Goal: Task Accomplishment & Management: Complete application form

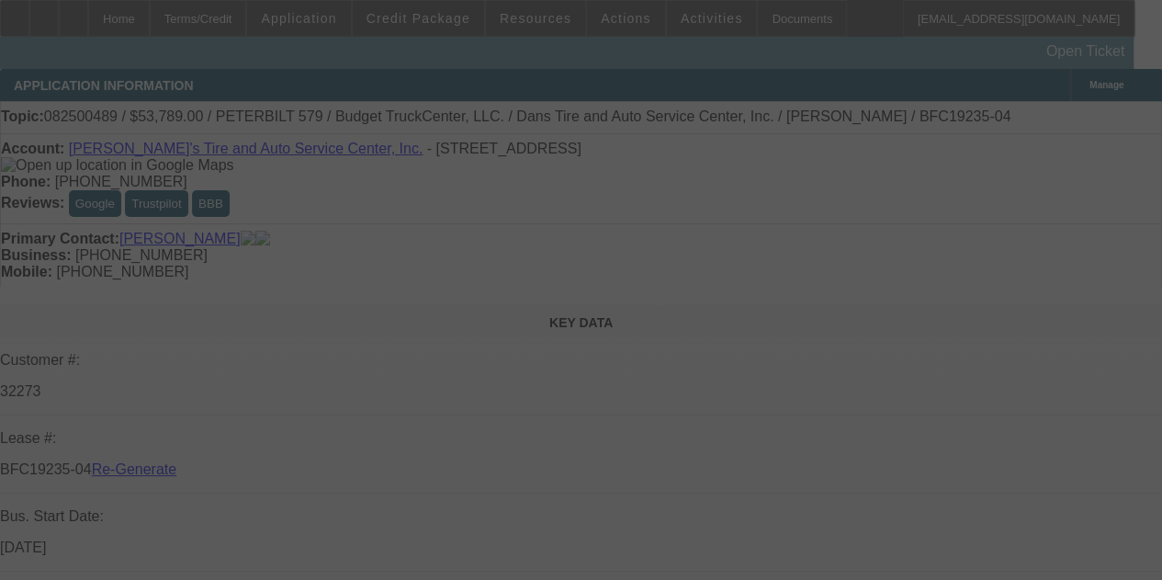
select select "3"
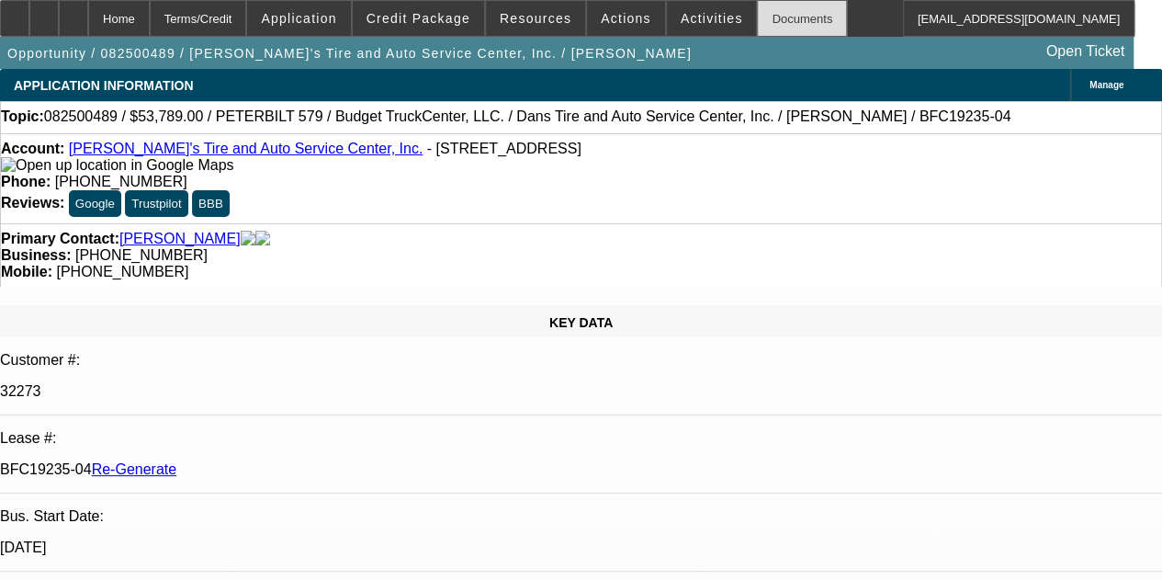
select select "0"
select select "3"
select select "0.1"
select select "4"
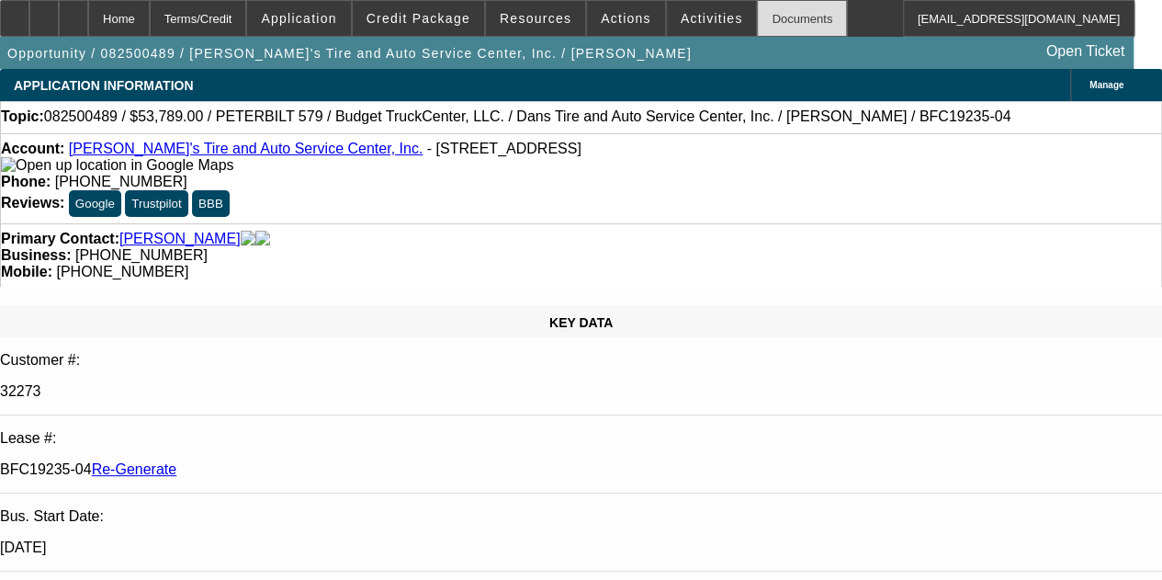
click at [759, 23] on div "Documents" at bounding box center [802, 18] width 90 height 37
click at [757, 19] on div "Documents" at bounding box center [802, 18] width 90 height 37
click at [621, 13] on span "Actions" at bounding box center [626, 18] width 51 height 15
click at [676, 16] on div at bounding box center [581, 290] width 1162 height 580
click at [681, 16] on span "Activities" at bounding box center [712, 18] width 62 height 15
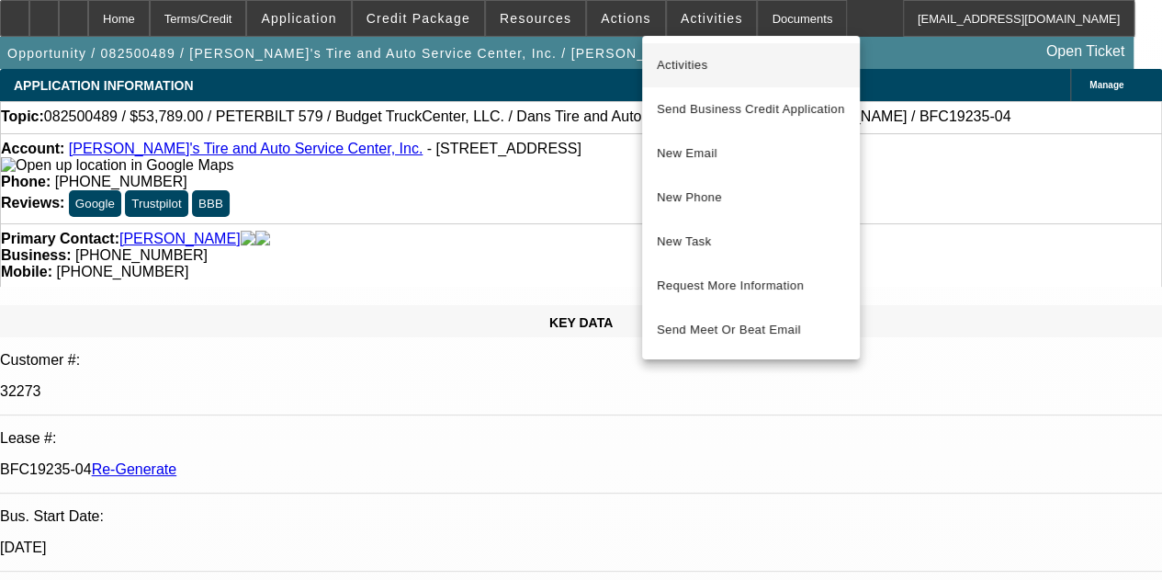
click at [674, 60] on span "Activities" at bounding box center [751, 65] width 188 height 22
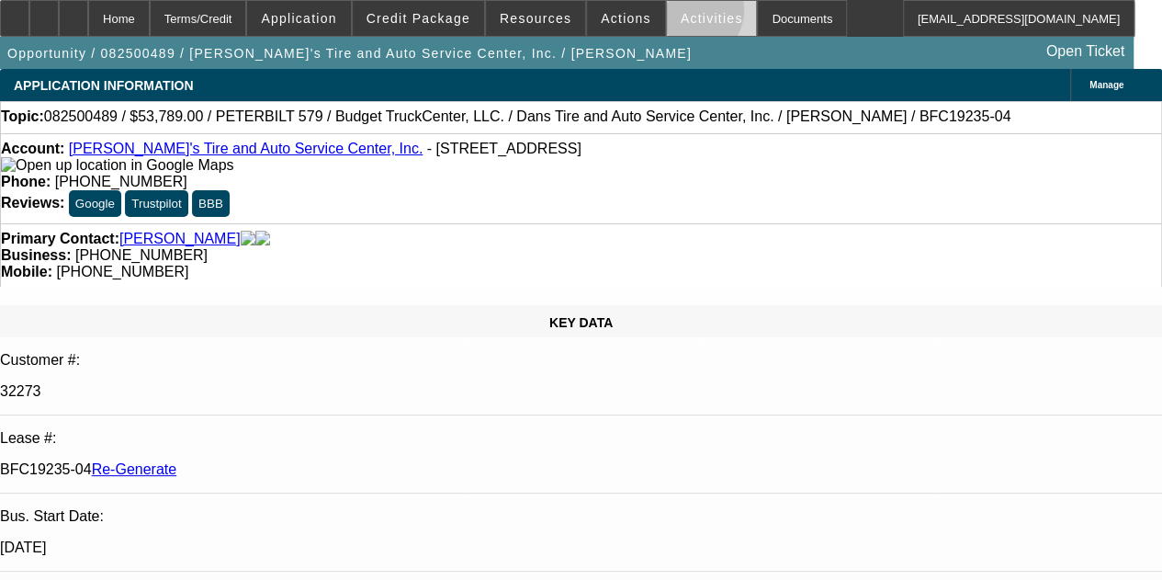
click at [681, 15] on span "Activities" at bounding box center [712, 18] width 62 height 15
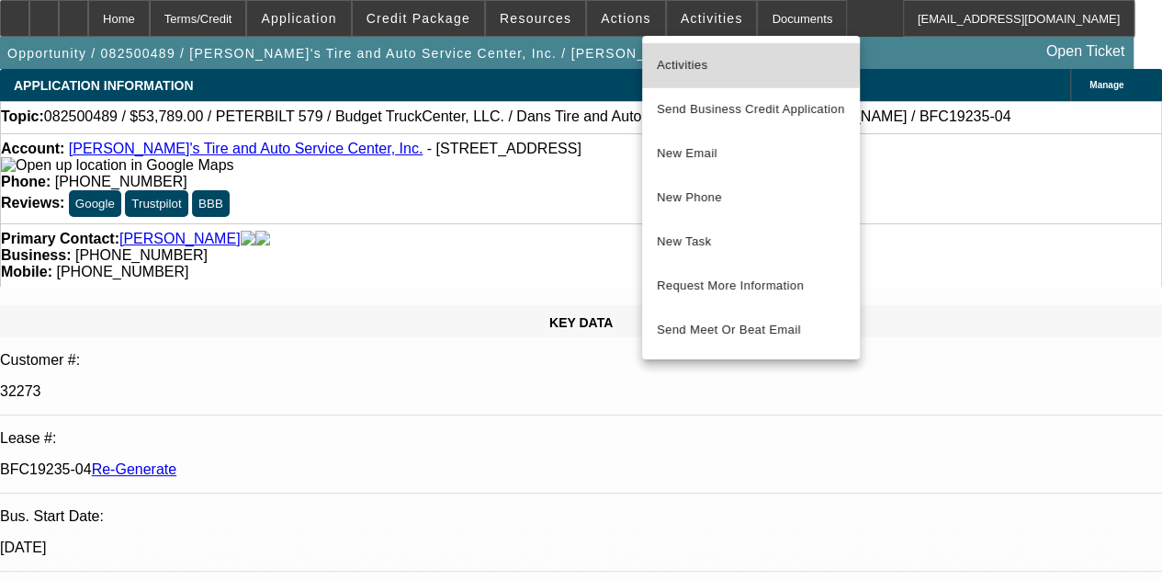
click at [672, 62] on span "Activities" at bounding box center [751, 65] width 188 height 22
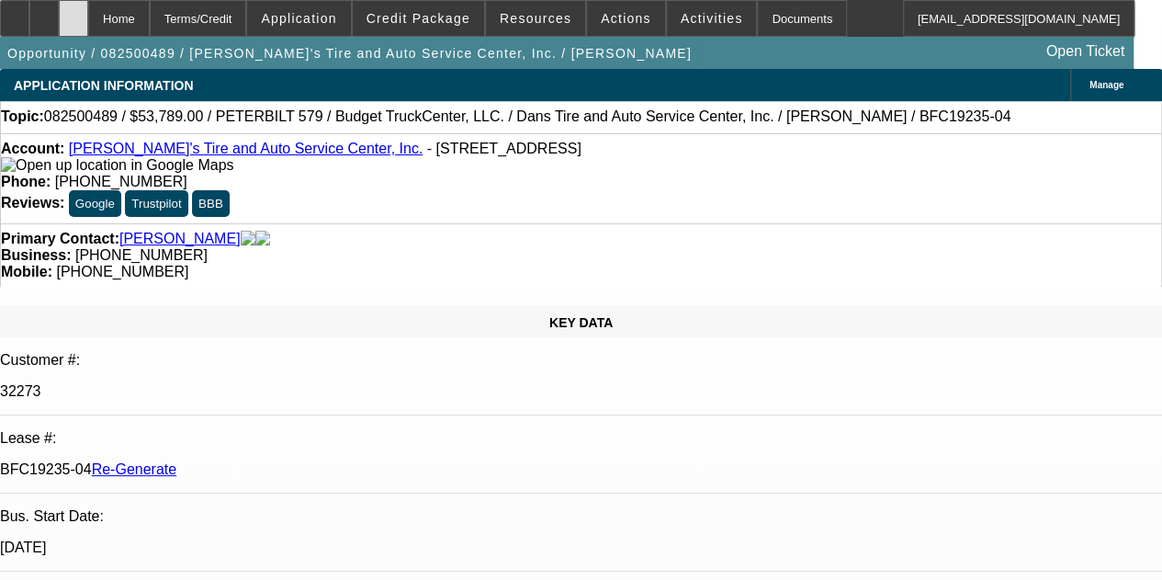
click at [73, 12] on icon at bounding box center [73, 12] width 0 height 0
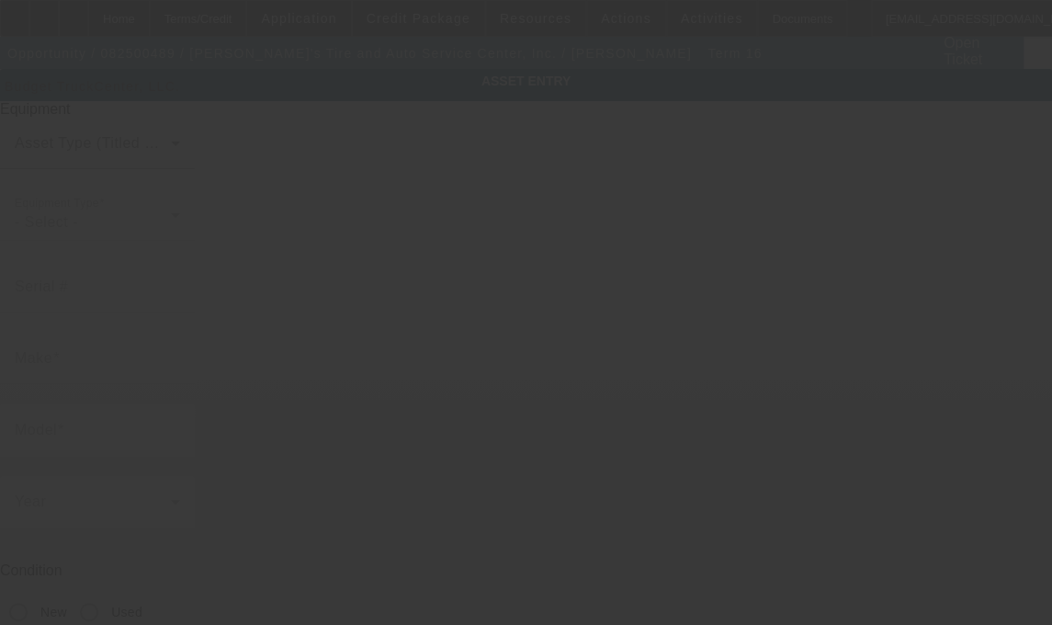
type input "[US_VEHICLE_IDENTIFICATION_NUMBER]"
type input "Peterbilt"
type input "579"
radio input "true"
type textarea "2020 Peterbilt"
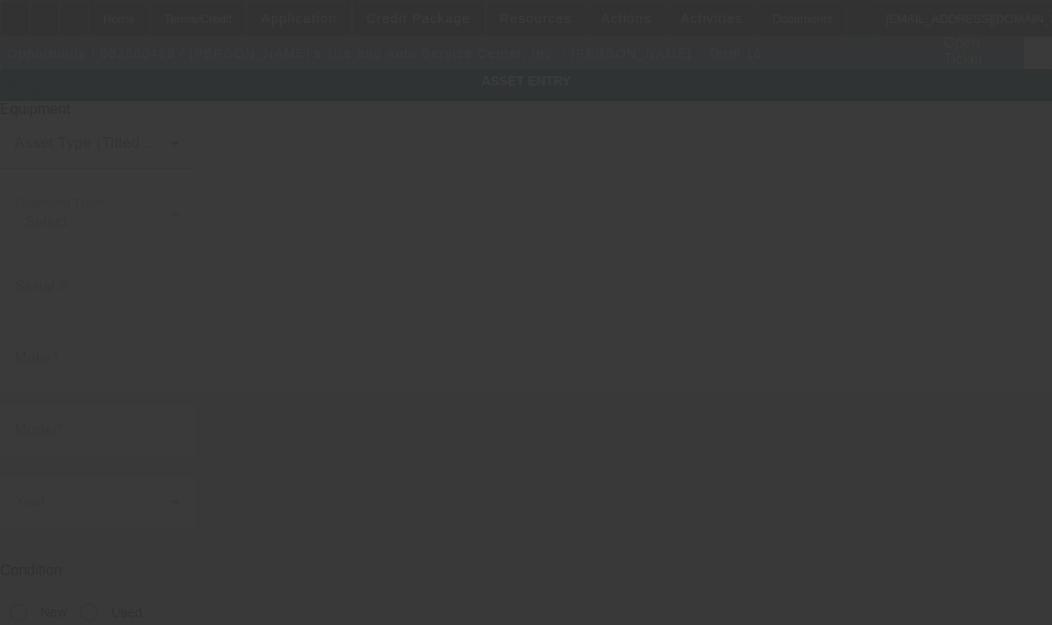
type input "48 [GEOGRAPHIC_DATA]"
type input "[GEOGRAPHIC_DATA]"
type input "14020"
type input "Genesee"
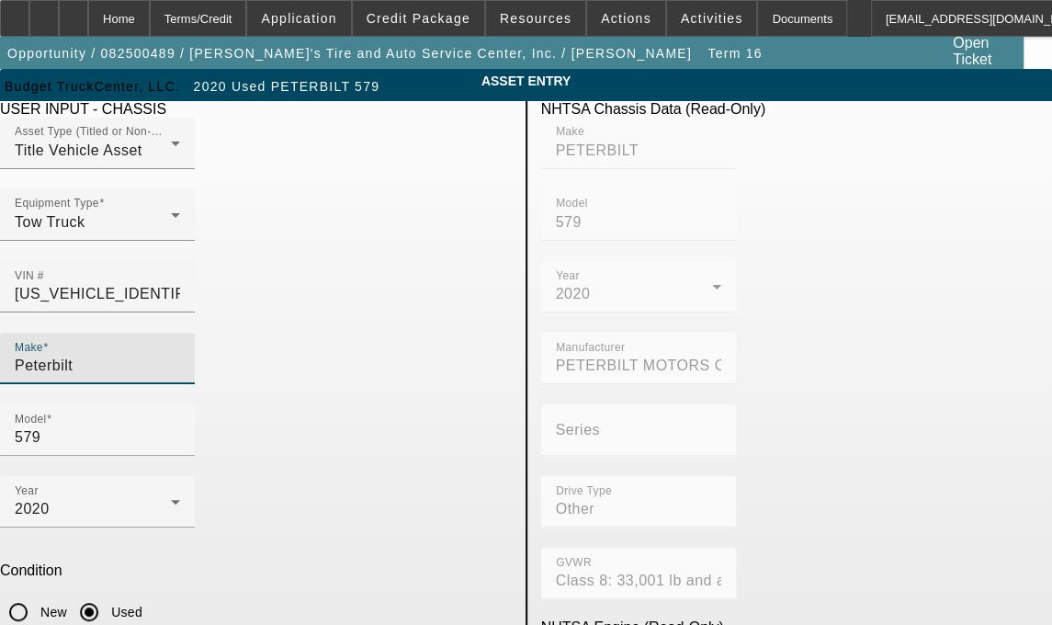
click at [178, 355] on input "Peterbilt" at bounding box center [97, 366] width 165 height 22
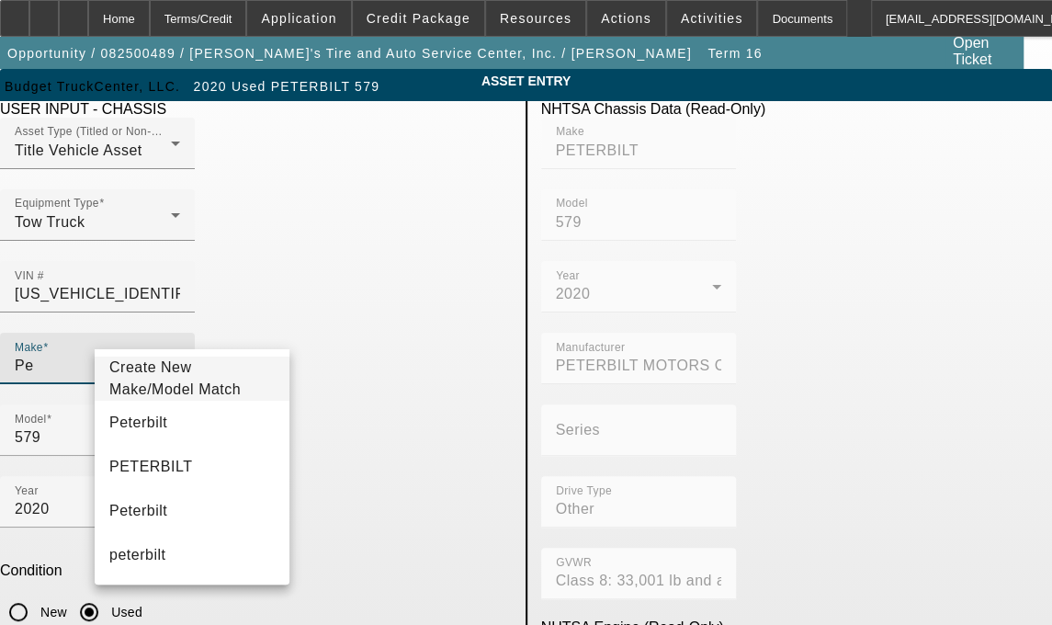
type input "P"
click at [152, 434] on span "Peterbilt" at bounding box center [138, 423] width 58 height 22
type input "Peterbilt"
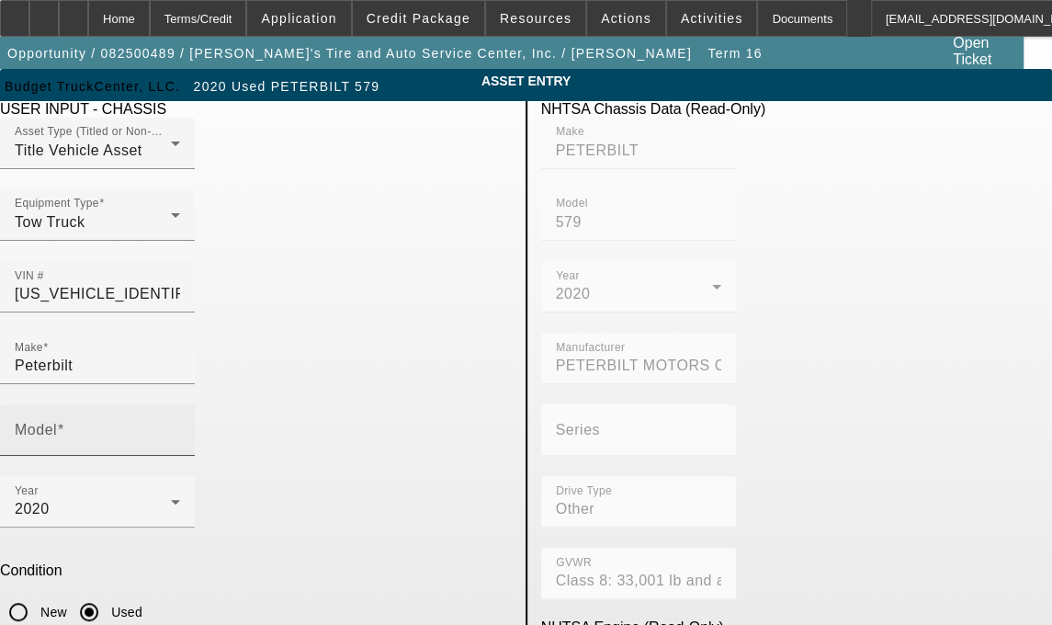
click at [57, 422] on mat-label "Model" at bounding box center [36, 430] width 42 height 16
click at [180, 426] on input "Model" at bounding box center [97, 437] width 165 height 22
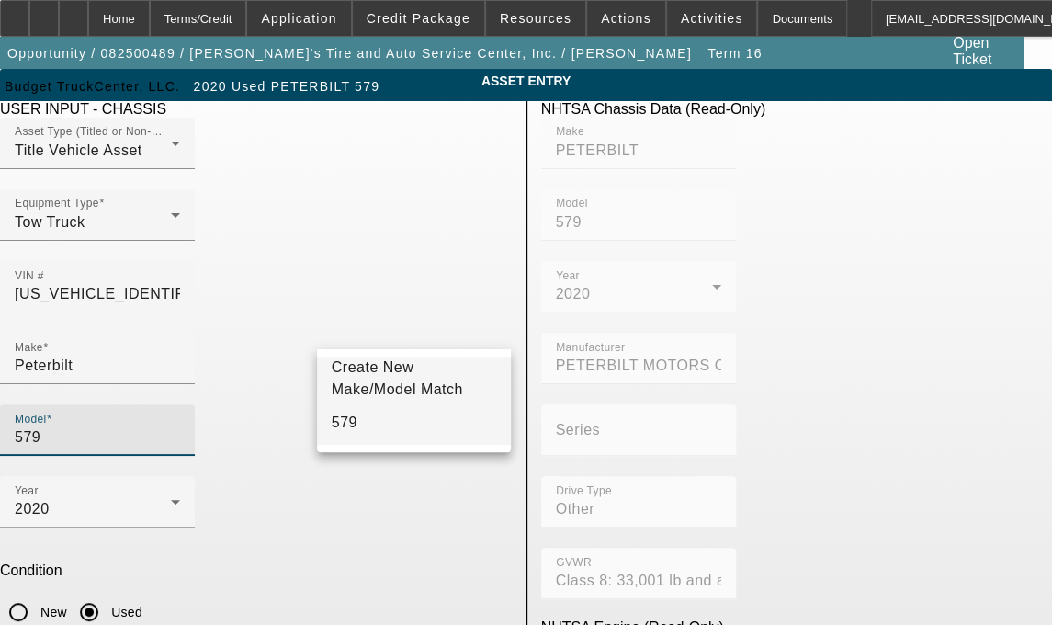
type input "579"
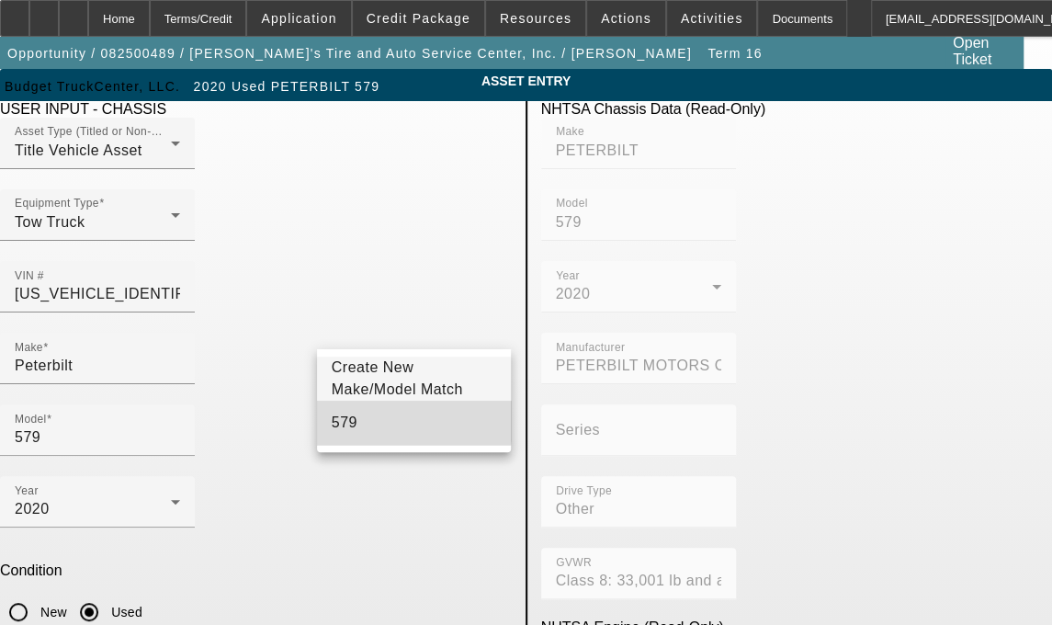
click at [345, 425] on span "579" at bounding box center [345, 423] width 26 height 22
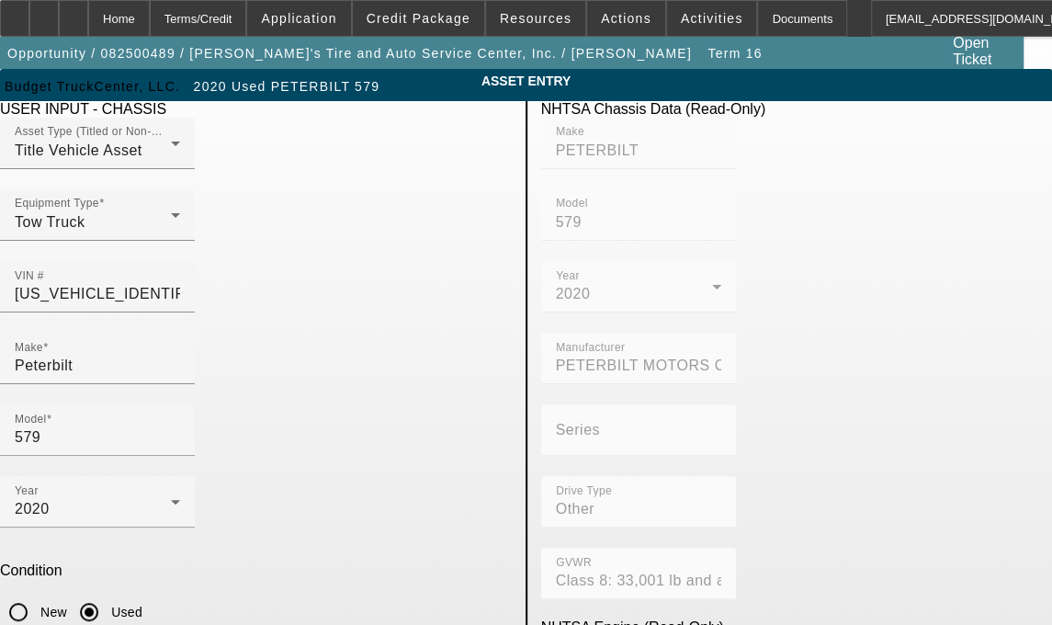
drag, startPoint x: 192, startPoint y: 552, endPoint x: 17, endPoint y: 525, distance: 176.6
click at [17, 525] on app-asset-collateral-manage "ASSET ENTRY Delete asset USER INPUT - CHASSIS Asset Type (Titled or Non-Titled)…" at bounding box center [526, 578] width 1052 height 1019
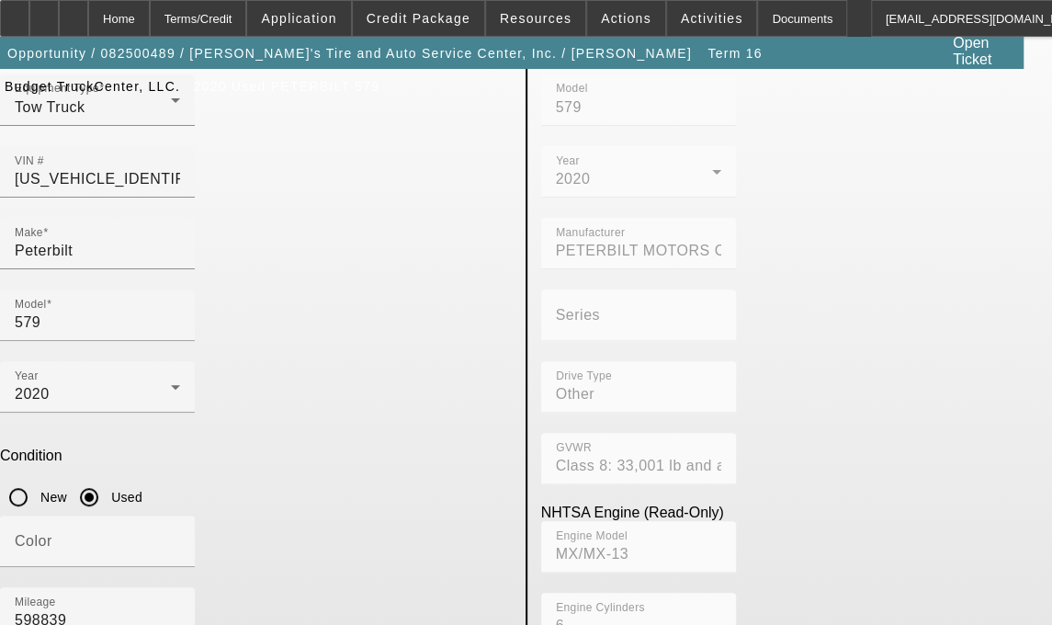
scroll to position [178, 0]
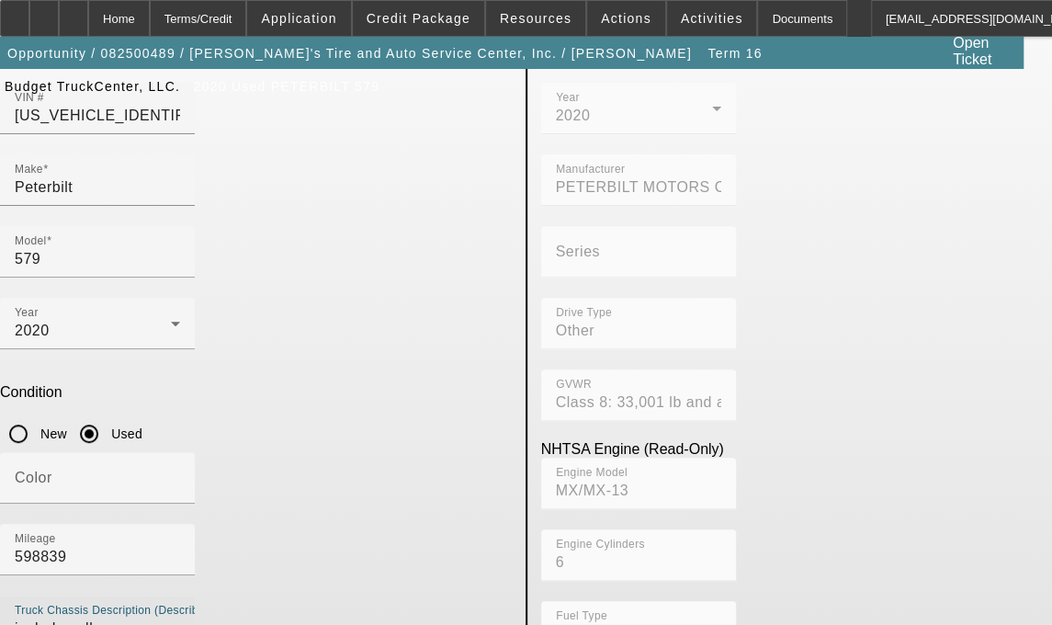
type textarea "includes all accessories, attachments and options"
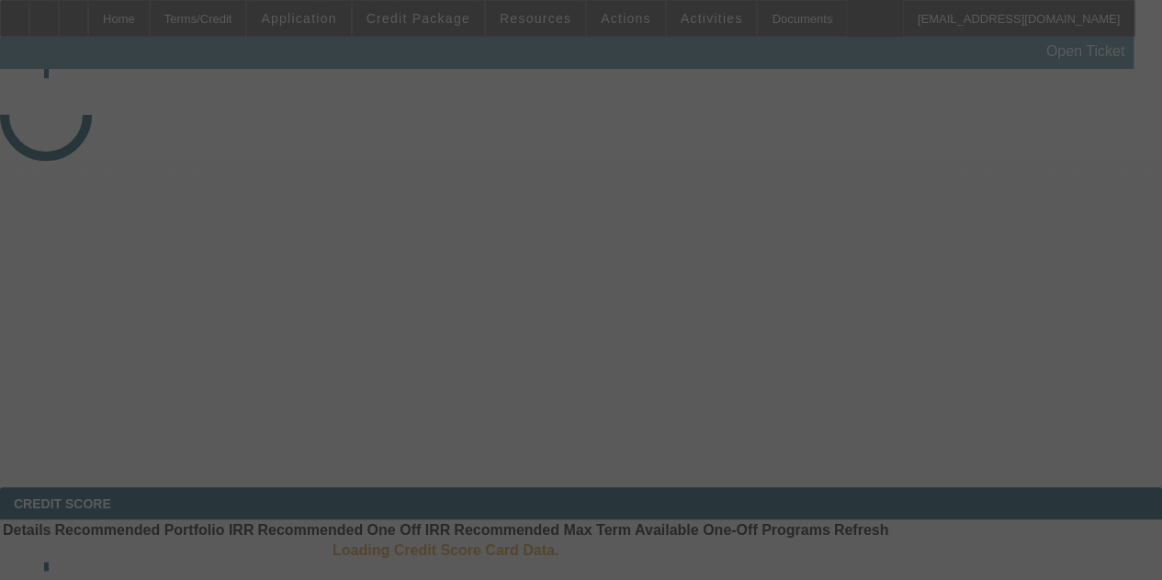
select select "3"
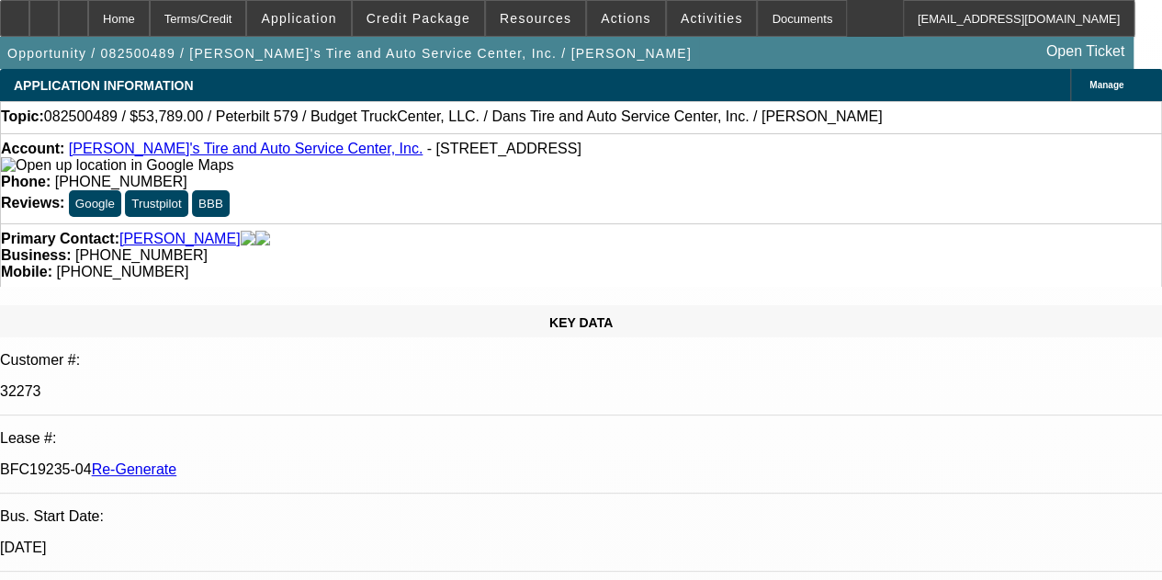
select select "0"
select select "3"
select select "0.1"
select select "4"
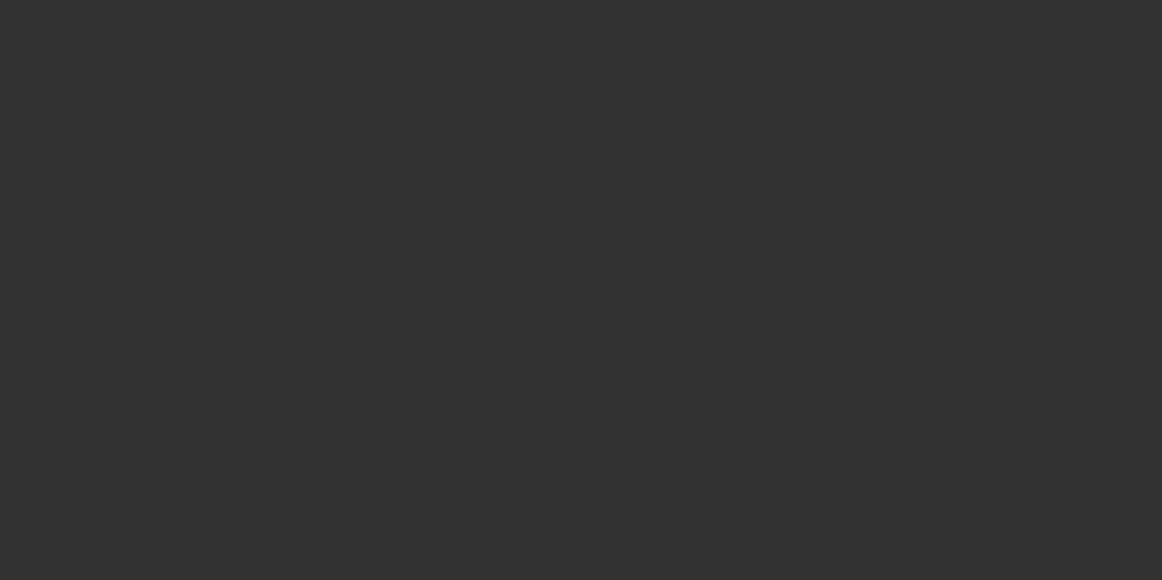
select select "3"
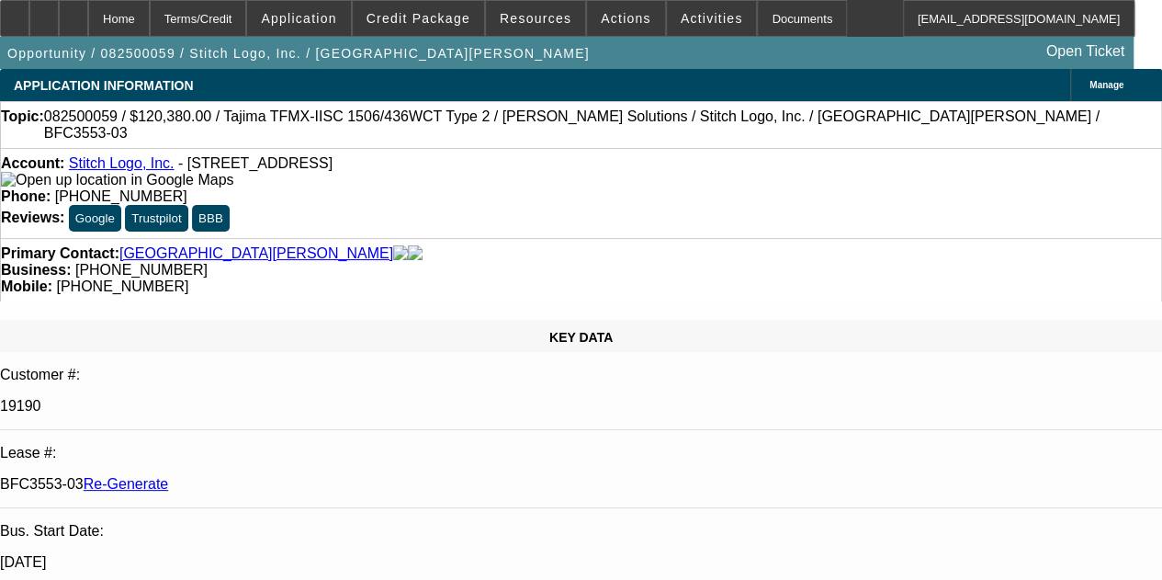
select select "0"
select select "2"
select select "0"
select select "1"
select select "2"
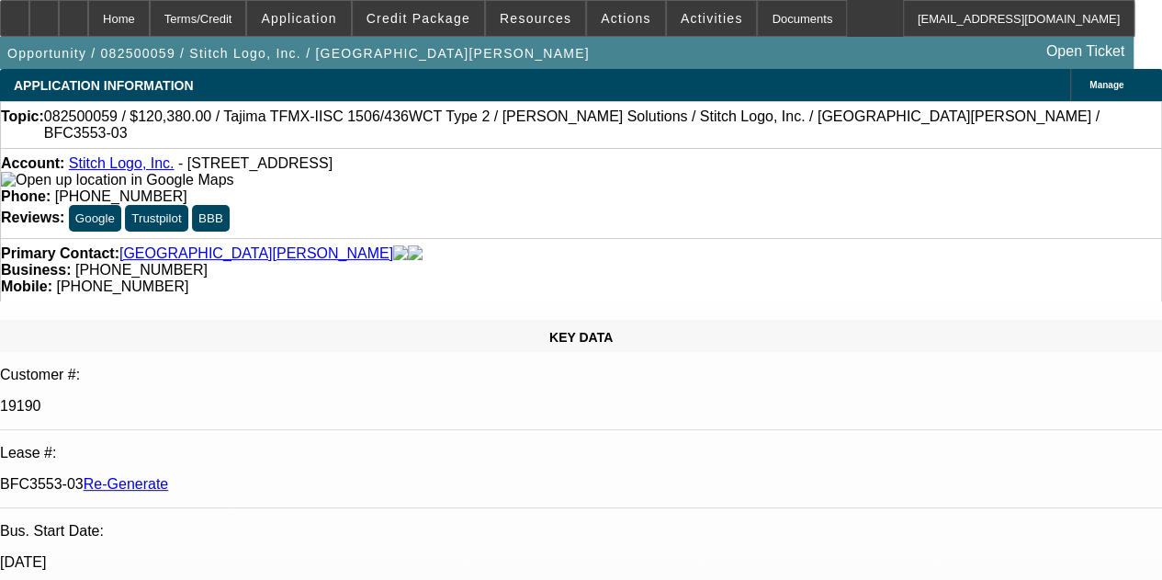
select select "2"
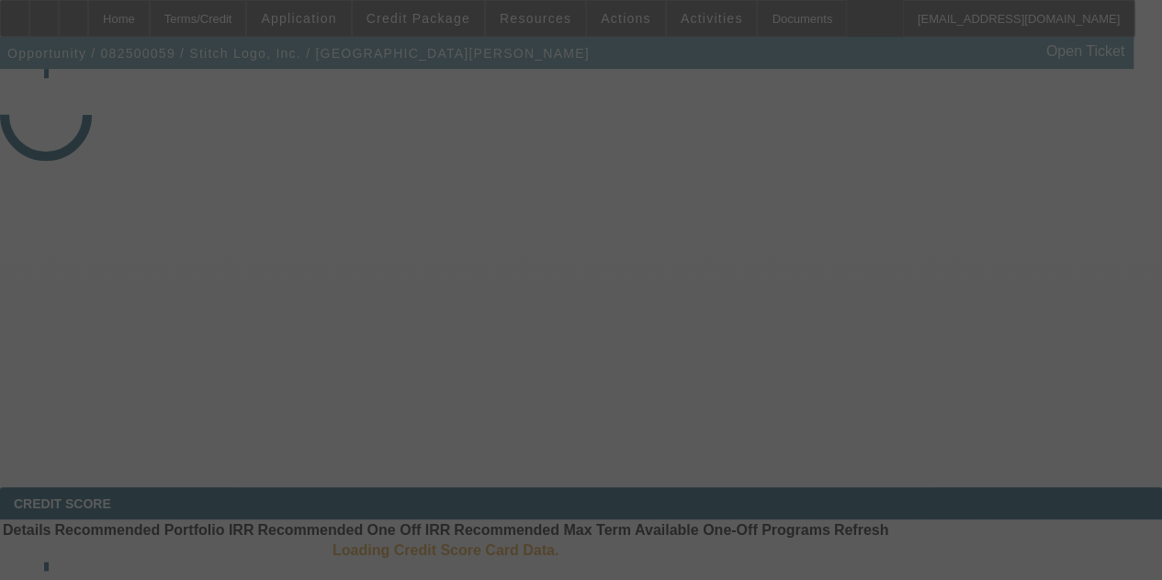
select select "3"
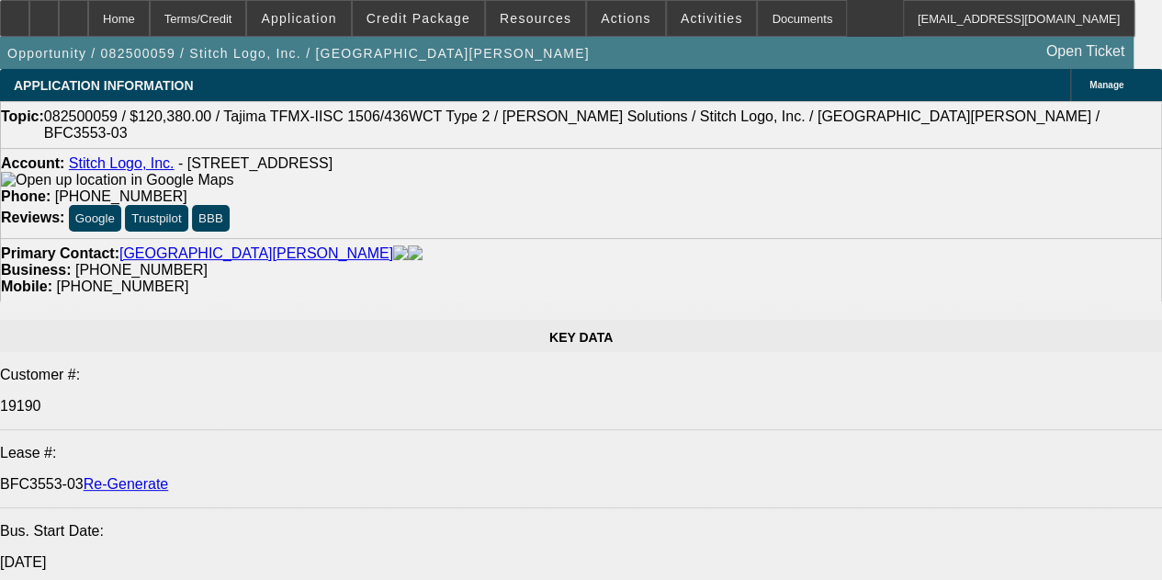
select select "0"
select select "2"
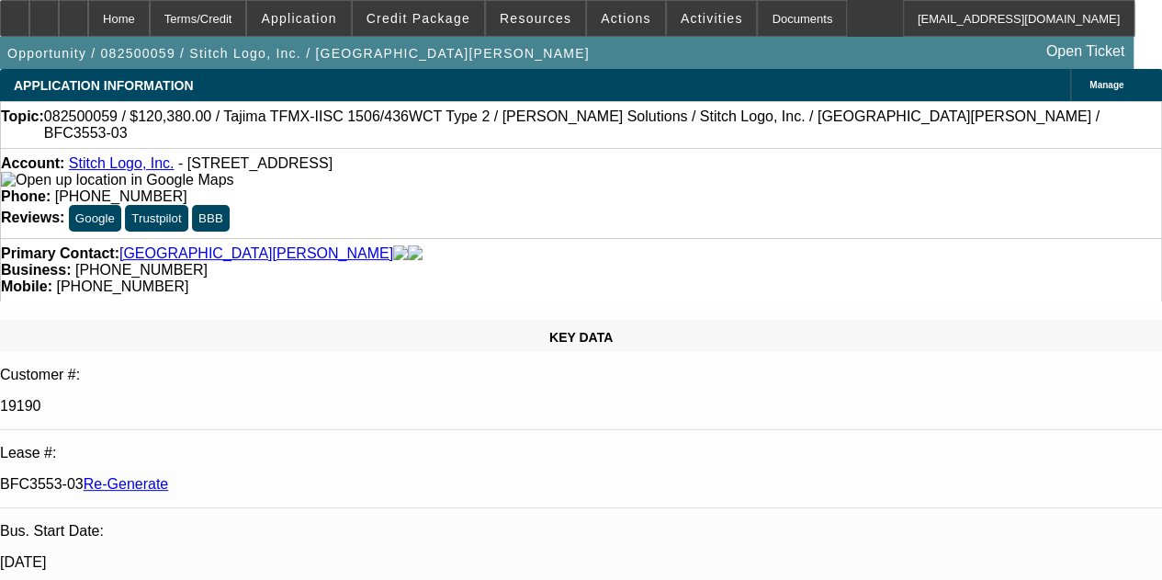
select select "2"
select select "0"
select select "2"
click at [757, 27] on div "Documents" at bounding box center [802, 18] width 90 height 37
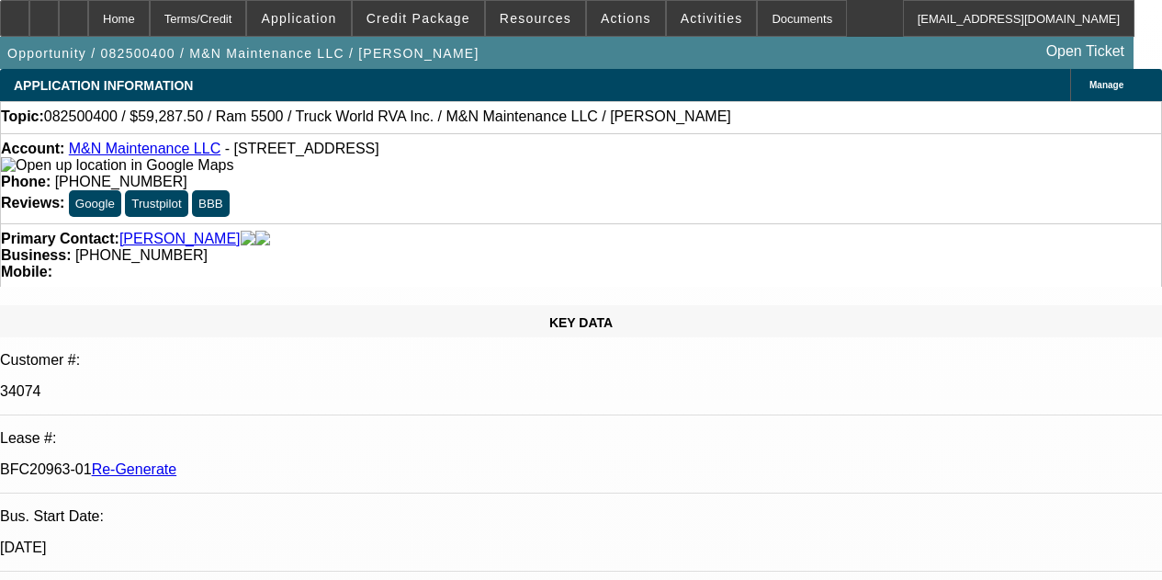
select select "3"
select select "0.1"
select select "0"
select select "6"
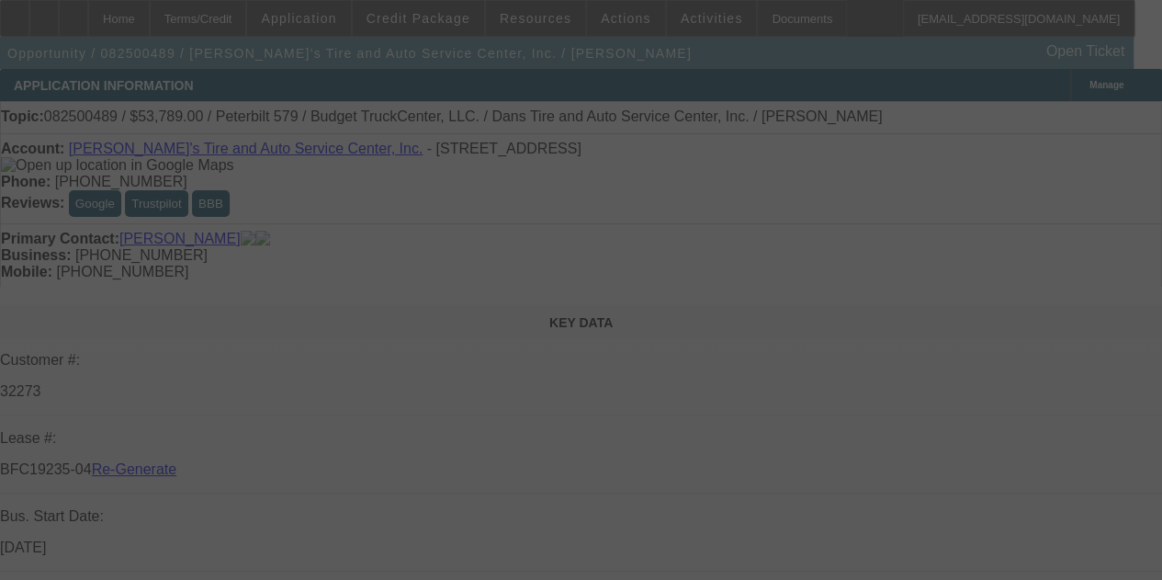
select select "3"
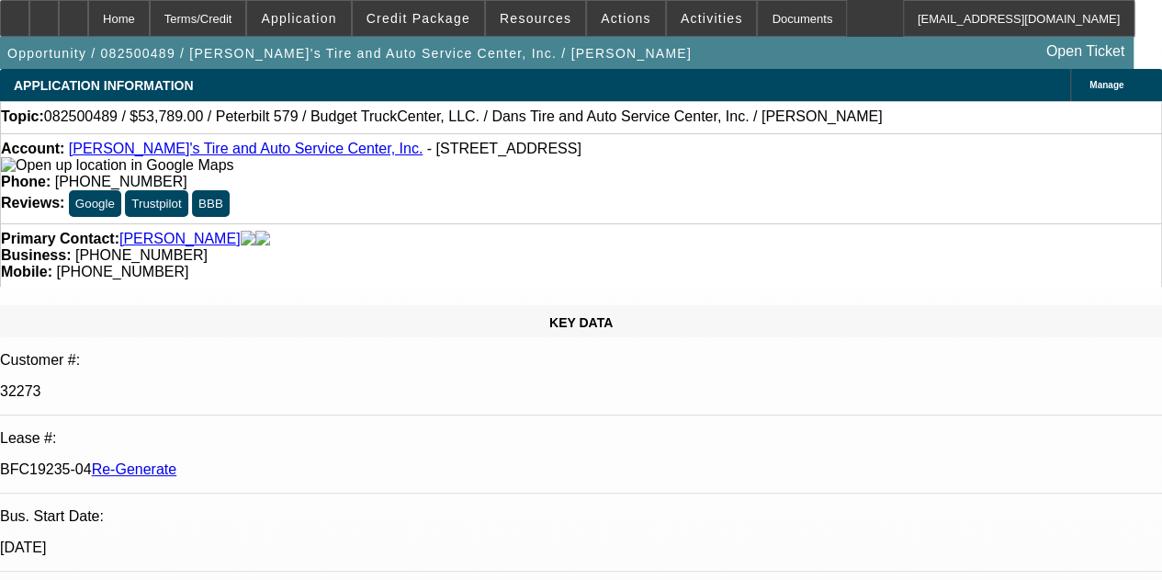
select select "0"
select select "3"
select select "0.1"
select select "4"
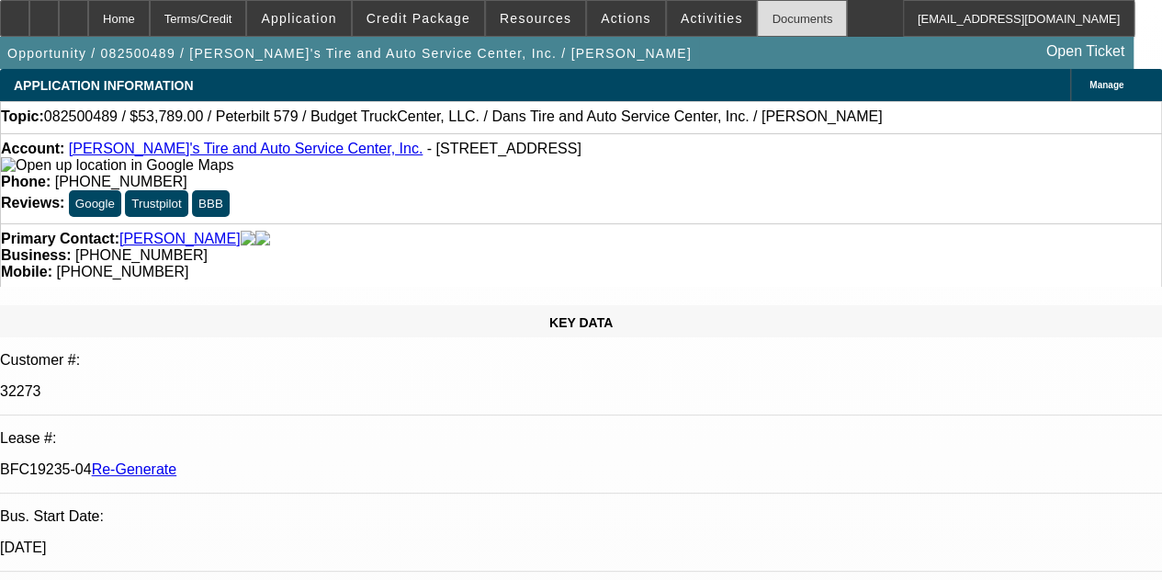
click at [767, 14] on div "Documents" at bounding box center [802, 18] width 90 height 37
